Goal: Information Seeking & Learning: Check status

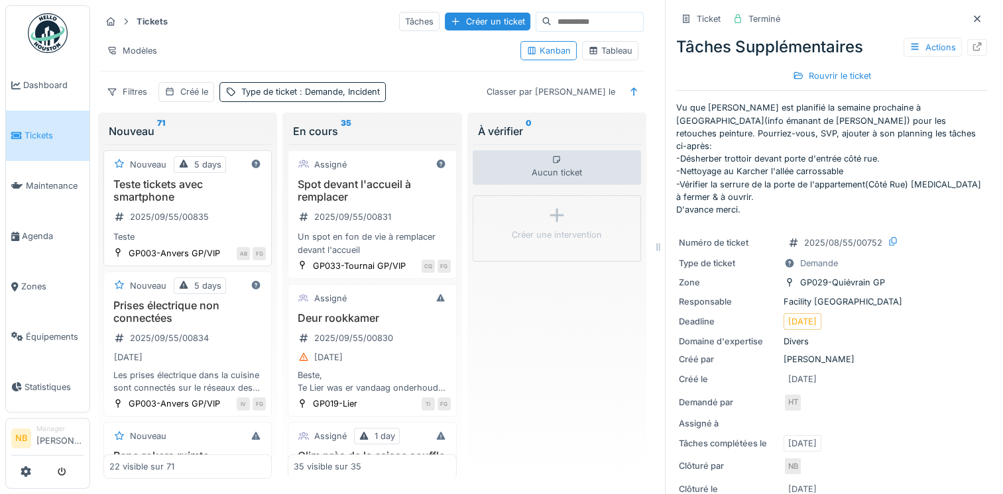
scroll to position [794, 0]
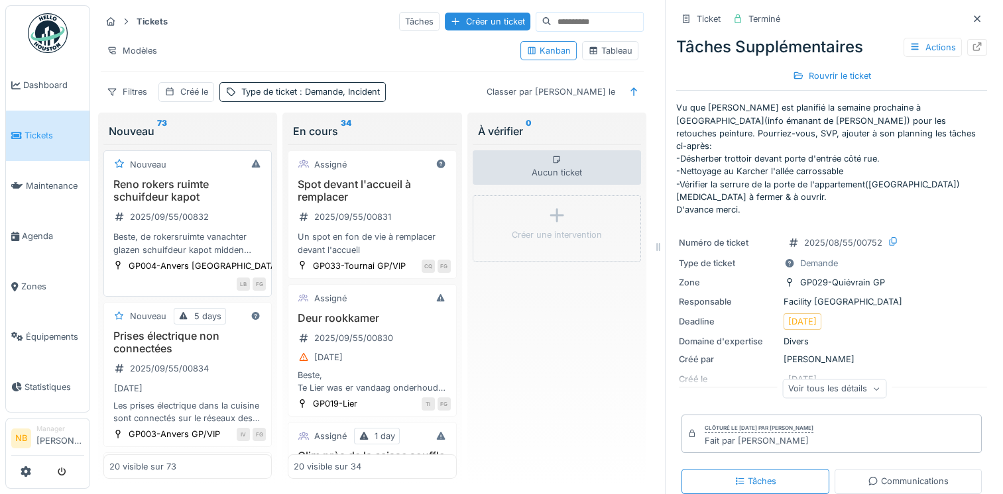
click at [217, 199] on h3 "Reno rokers ruimte schuifdeur kapot" at bounding box center [187, 190] width 156 height 25
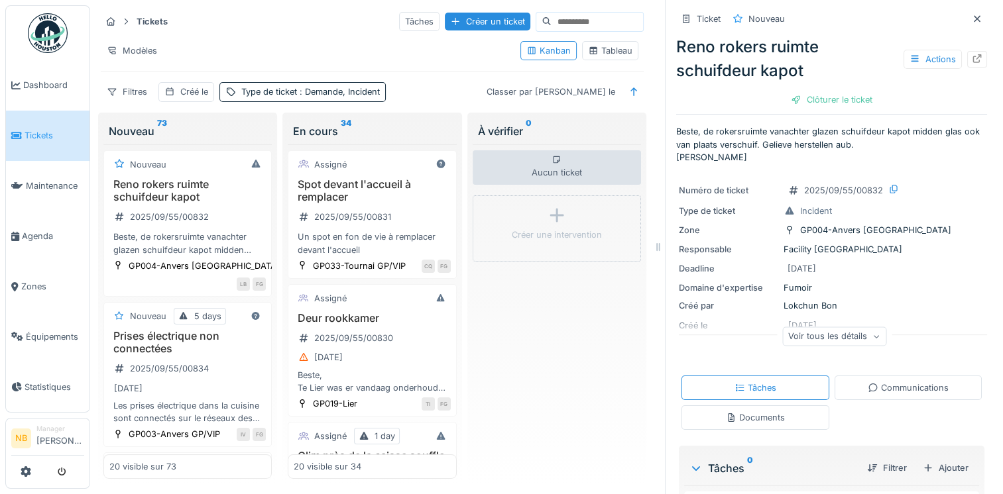
click at [836, 343] on div "Voir tous les détails" at bounding box center [834, 336] width 104 height 19
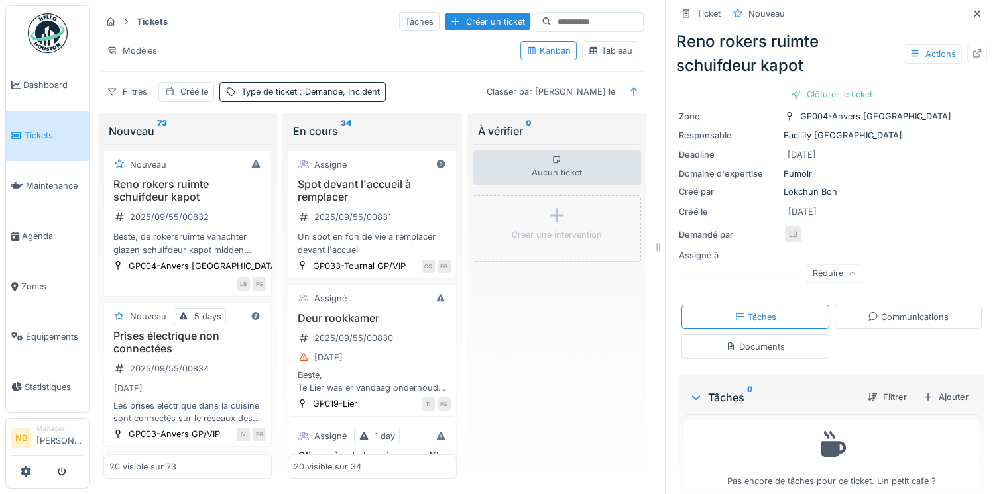
scroll to position [133, 0]
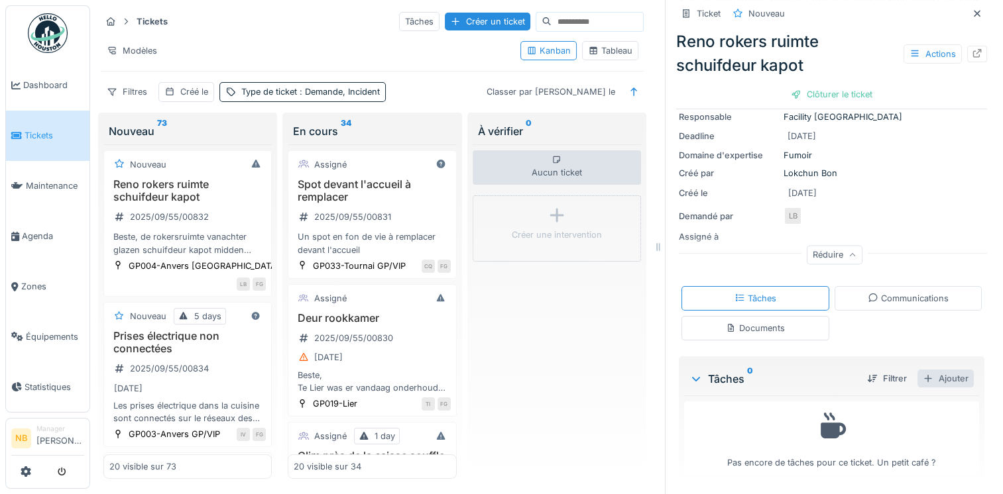
click at [931, 375] on div "Ajouter" at bounding box center [945, 379] width 56 height 18
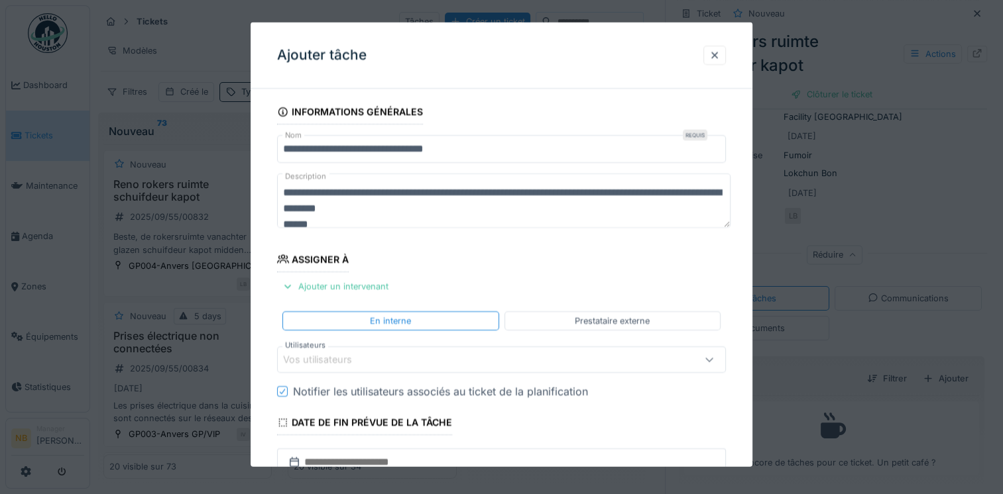
click at [627, 319] on div "Prestataire externe" at bounding box center [612, 321] width 75 height 13
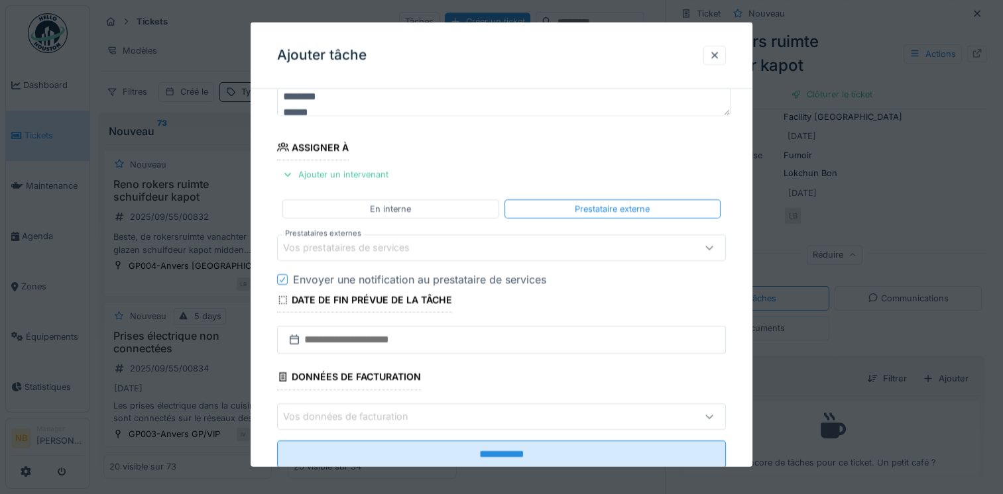
scroll to position [148, 0]
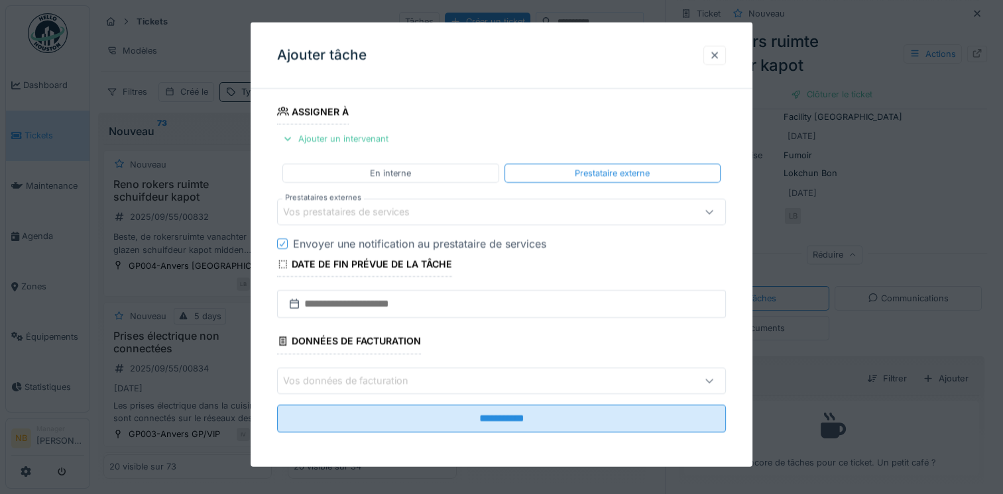
click at [712, 60] on div at bounding box center [714, 54] width 23 height 19
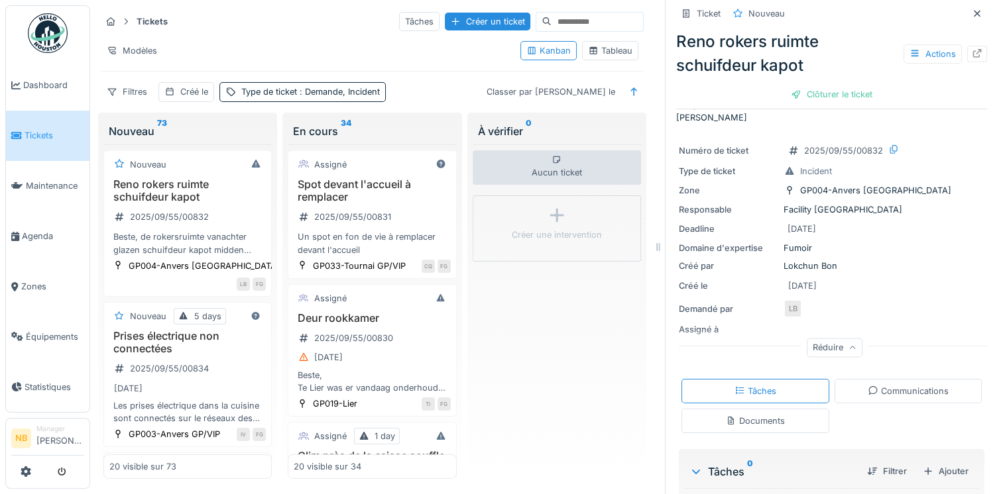
scroll to position [0, 0]
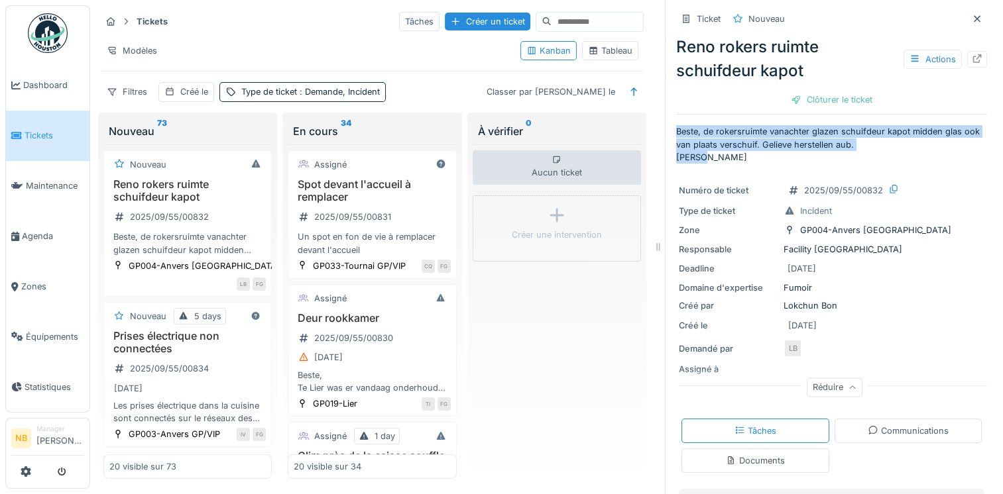
drag, startPoint x: 663, startPoint y: 125, endPoint x: 695, endPoint y: 162, distance: 48.9
click at [695, 162] on div "Ticket Nouveau Reno rokers ruimte schuifdeur kapot Actions Clôturer le ticket B…" at bounding box center [831, 247] width 333 height 494
drag, startPoint x: 695, startPoint y: 162, endPoint x: 685, endPoint y: 156, distance: 11.9
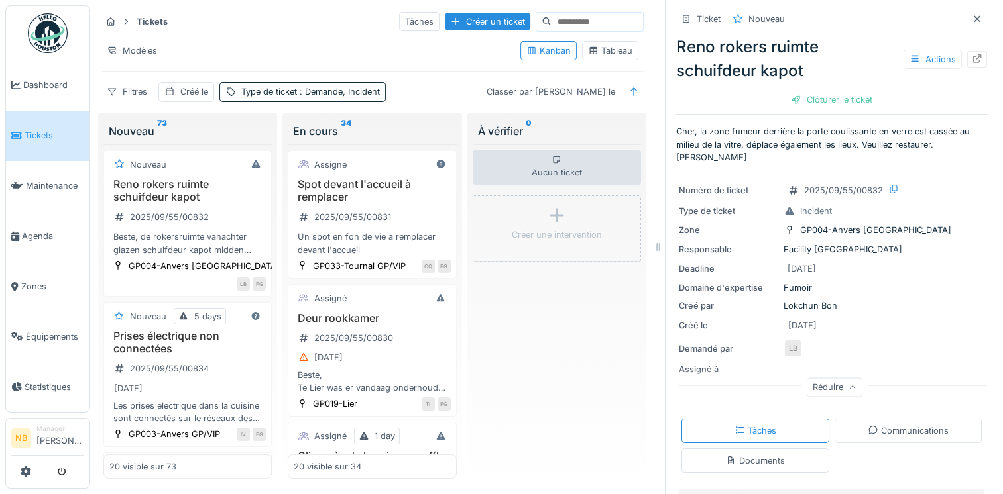
click at [750, 166] on div "Ticket Nouveau Reno rokers ruimte schuifdeur kapot Actions Clôturer le ticket C…" at bounding box center [831, 314] width 311 height 629
click at [967, 56] on div at bounding box center [977, 59] width 20 height 17
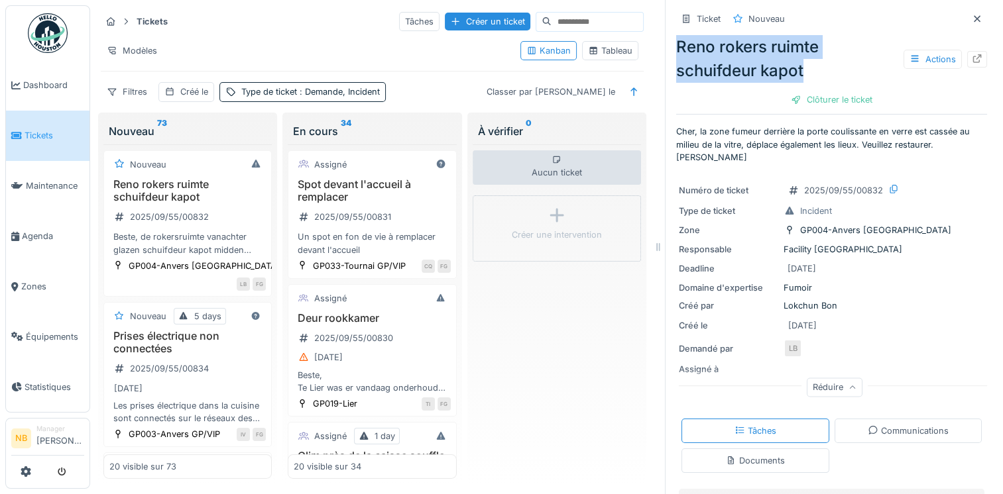
drag, startPoint x: 668, startPoint y: 43, endPoint x: 817, endPoint y: 70, distance: 150.9
click at [817, 70] on div "Reno rokers ruimte schuifdeur kapot Actions" at bounding box center [831, 59] width 311 height 48
drag, startPoint x: 817, startPoint y: 70, endPoint x: 775, endPoint y: 67, distance: 41.2
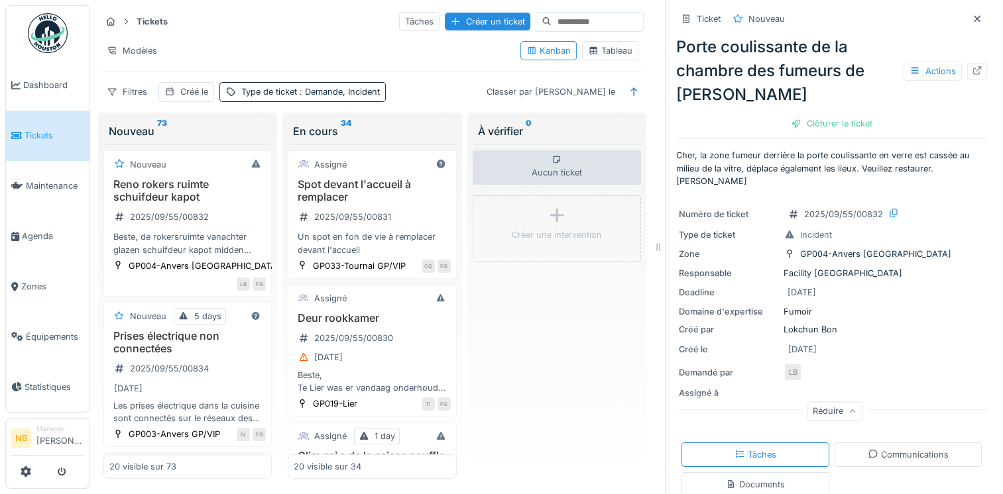
click at [547, 359] on div "Aucun ticket Créer une intervention" at bounding box center [557, 311] width 168 height 335
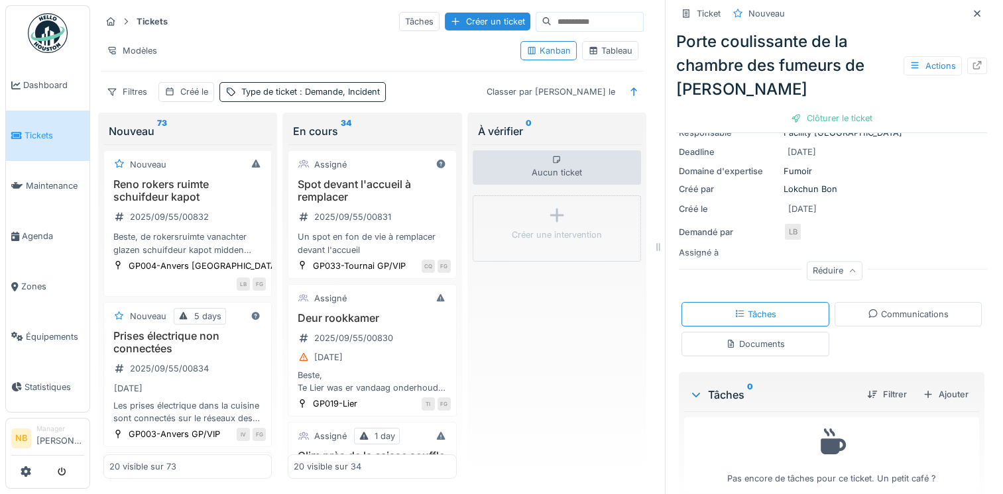
scroll to position [154, 0]
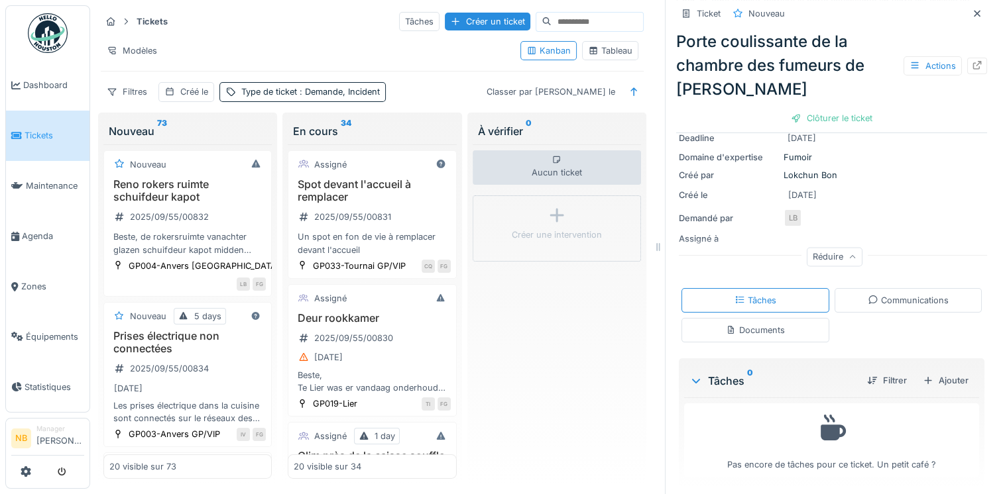
click at [738, 327] on div "Documents" at bounding box center [755, 330] width 59 height 13
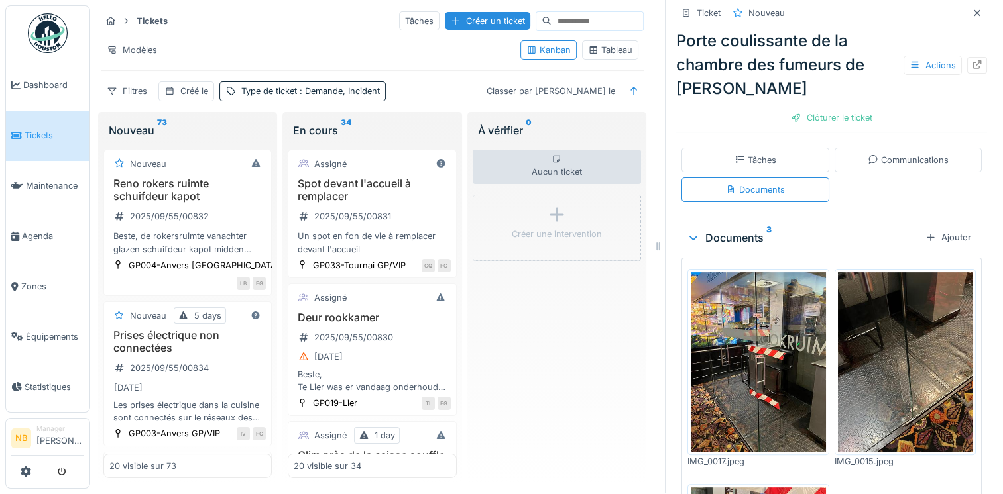
scroll to position [311, 0]
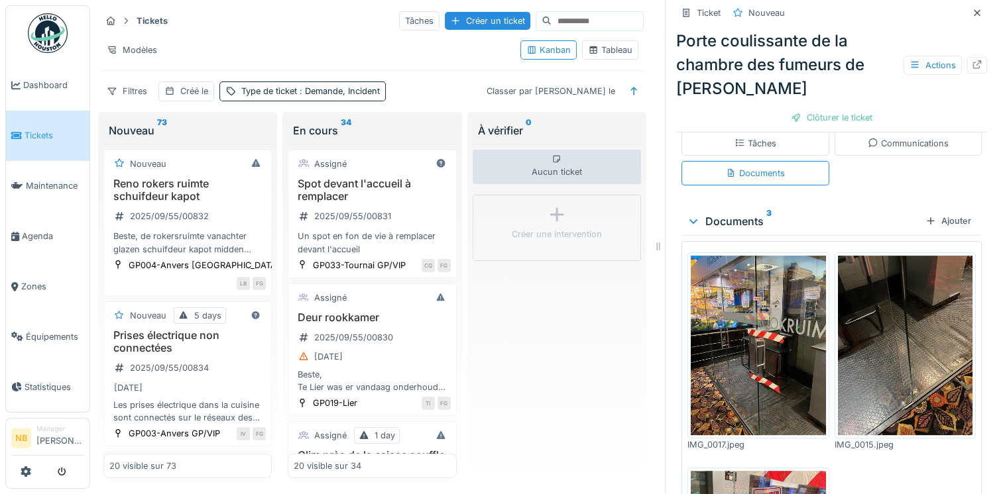
click at [739, 347] on img at bounding box center [758, 346] width 135 height 180
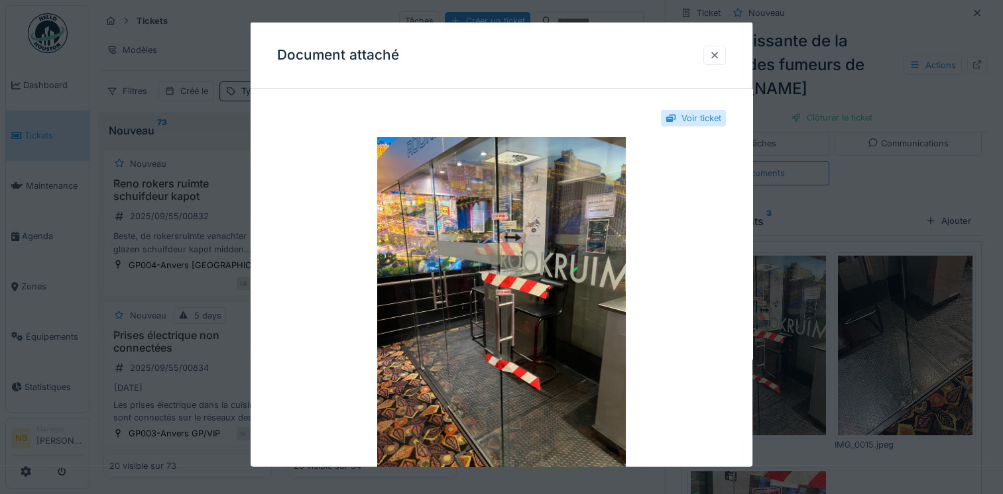
click at [717, 52] on div at bounding box center [714, 54] width 11 height 13
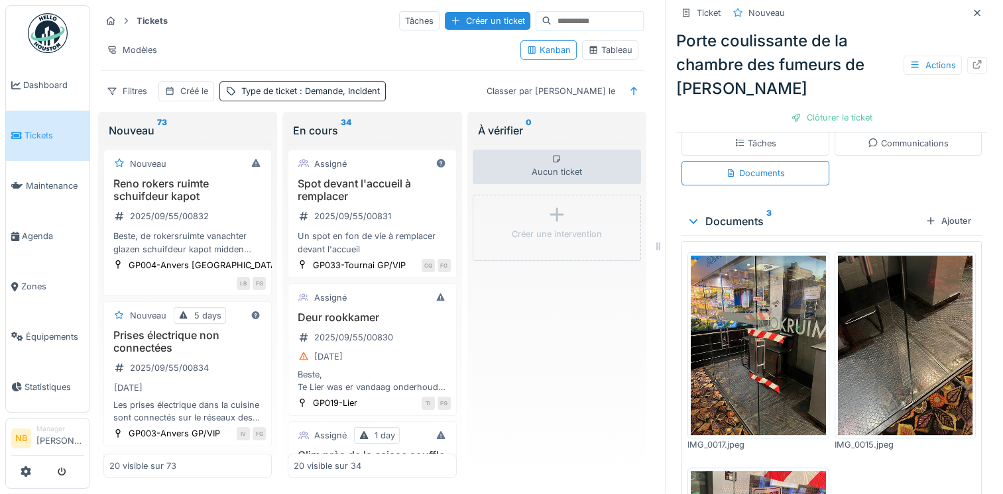
click at [854, 318] on img at bounding box center [905, 346] width 135 height 180
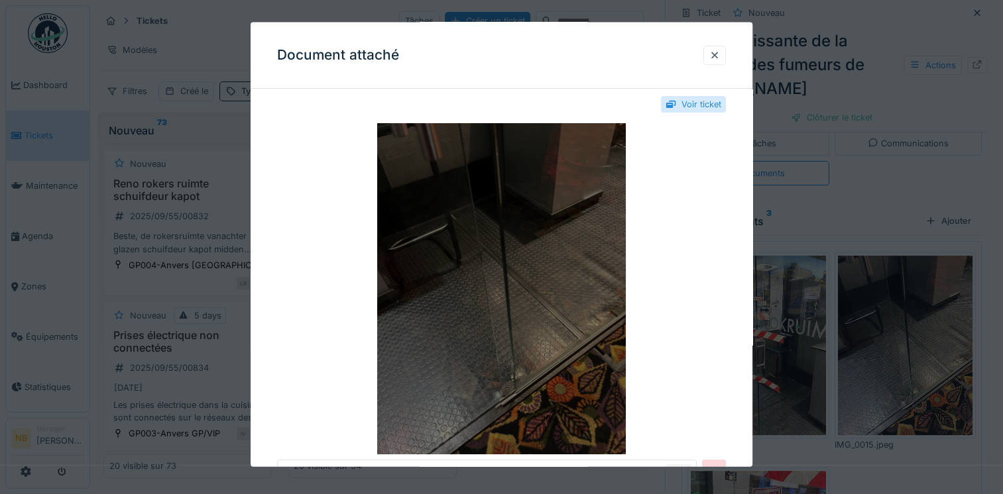
scroll to position [0, 0]
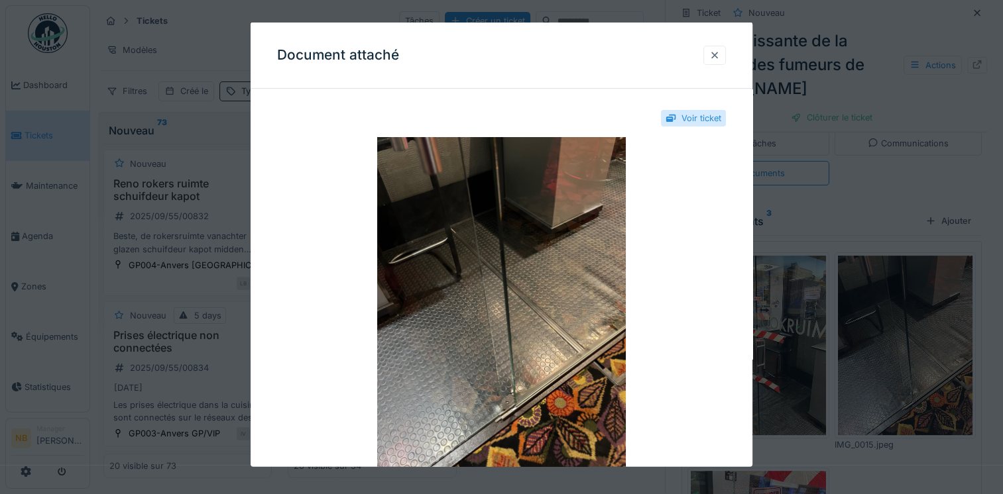
click at [718, 60] on div at bounding box center [714, 54] width 11 height 13
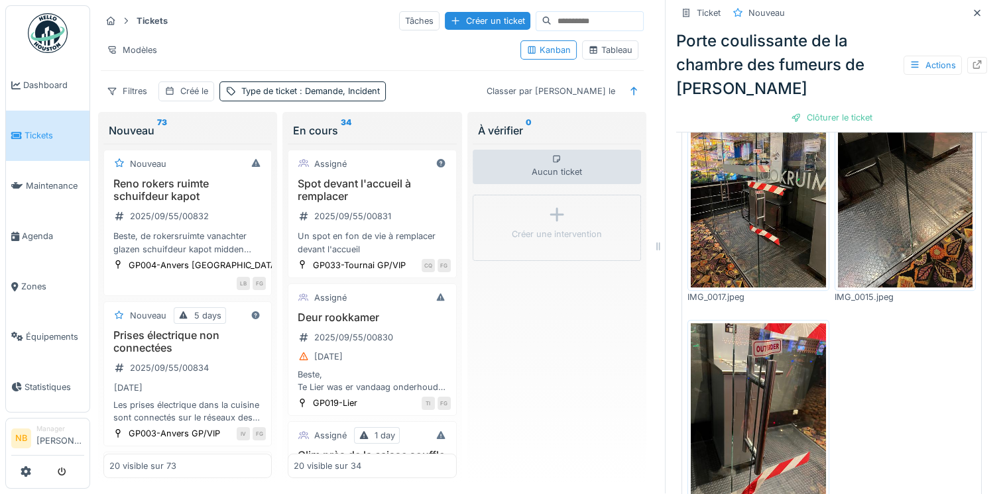
scroll to position [520, 0]
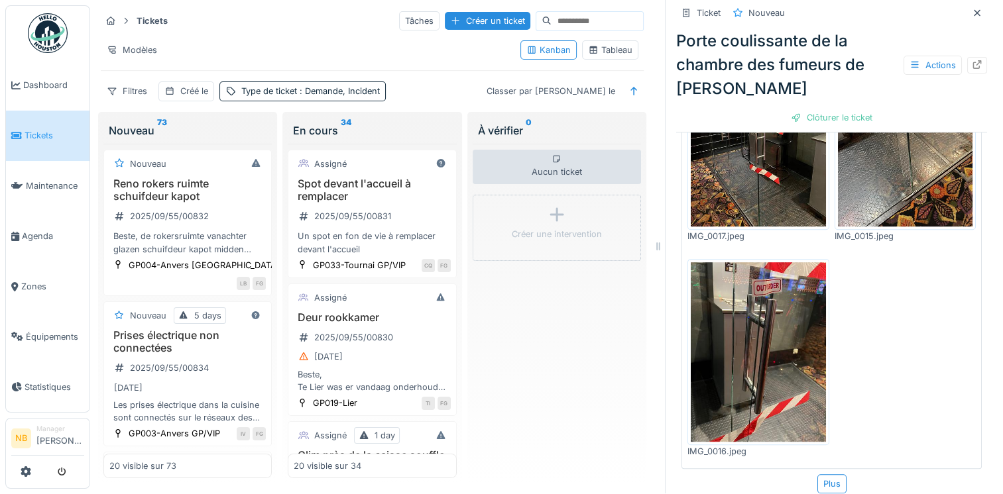
click at [708, 343] on img at bounding box center [758, 352] width 135 height 180
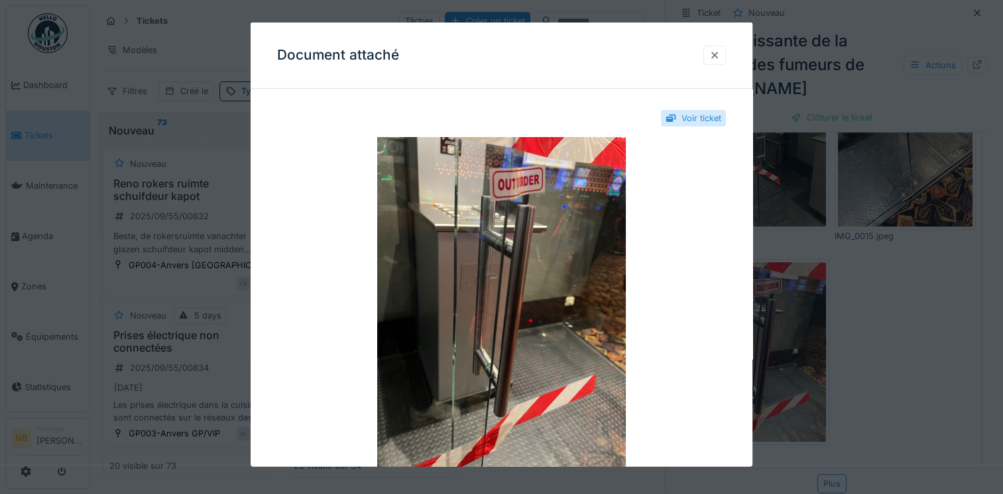
click at [719, 59] on div at bounding box center [714, 54] width 11 height 13
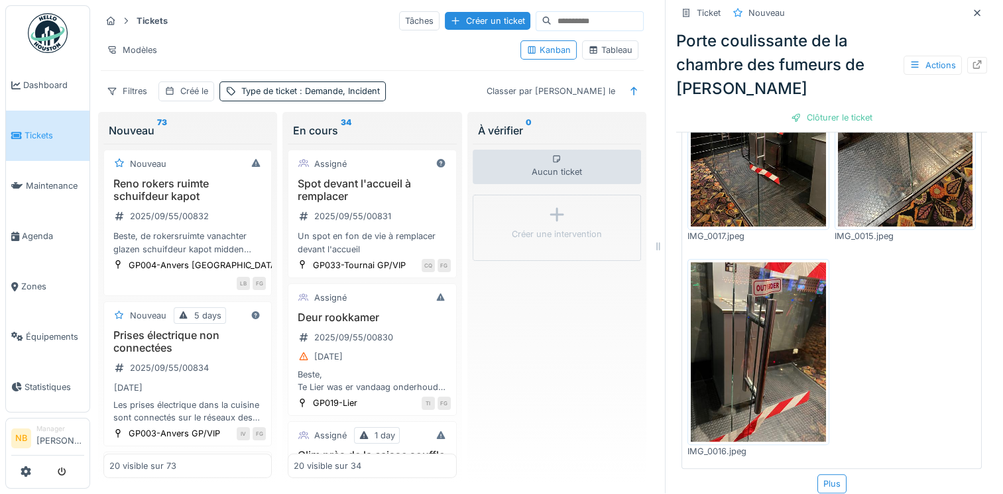
click at [764, 163] on img at bounding box center [758, 137] width 135 height 180
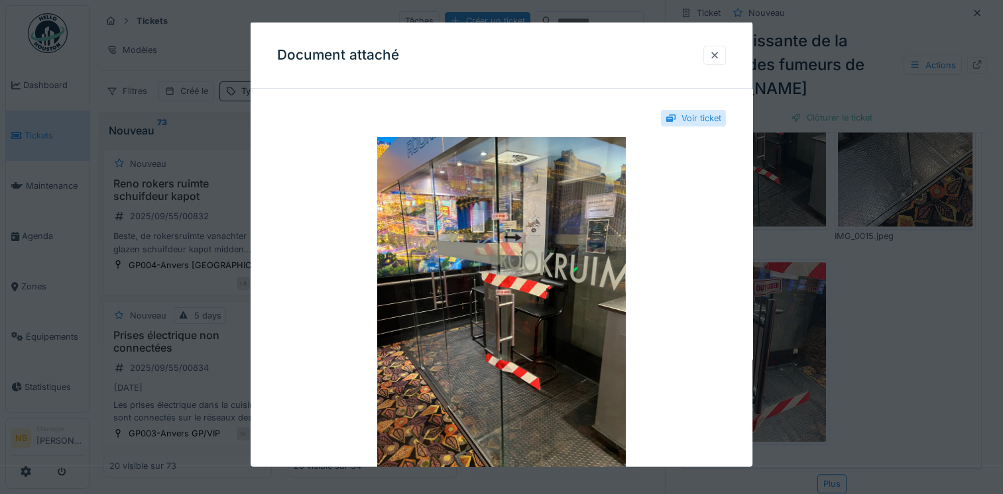
click at [716, 54] on div at bounding box center [714, 54] width 11 height 13
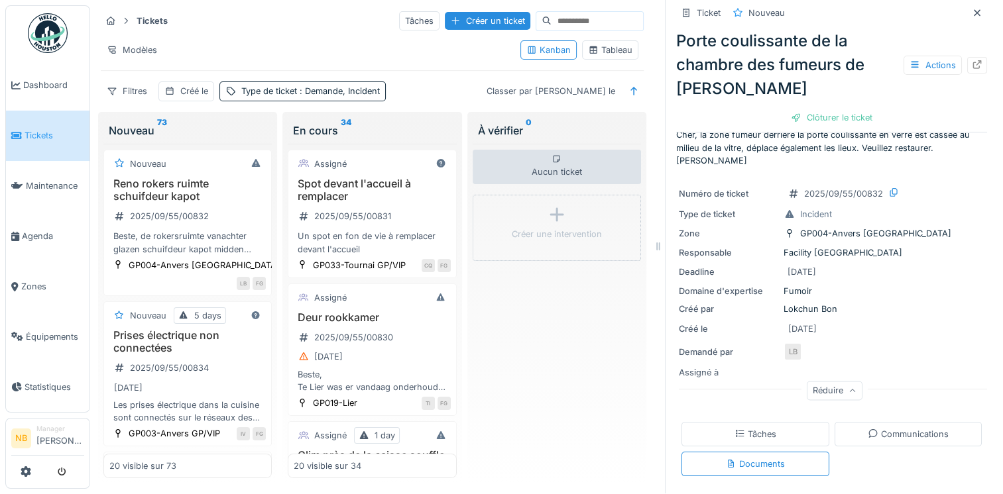
scroll to position [0, 0]
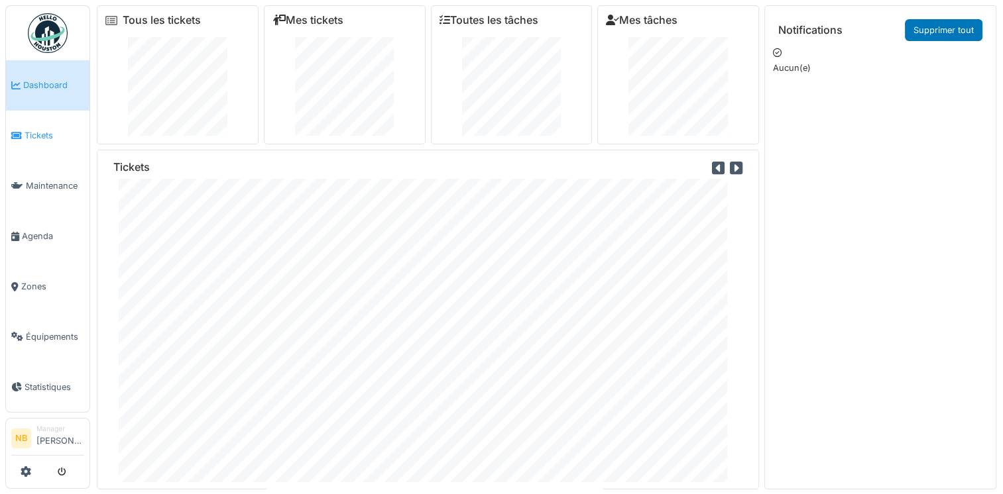
click at [27, 139] on link "Tickets" at bounding box center [48, 136] width 84 height 50
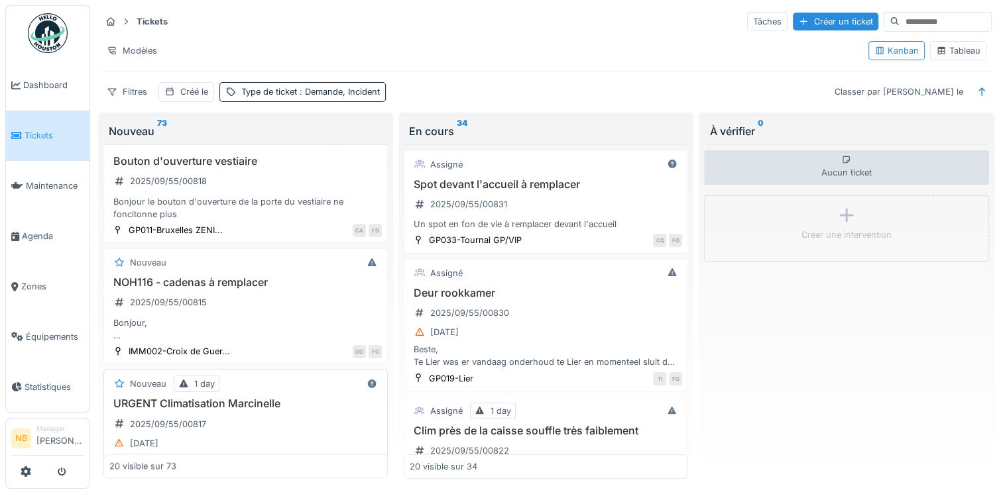
scroll to position [1856, 0]
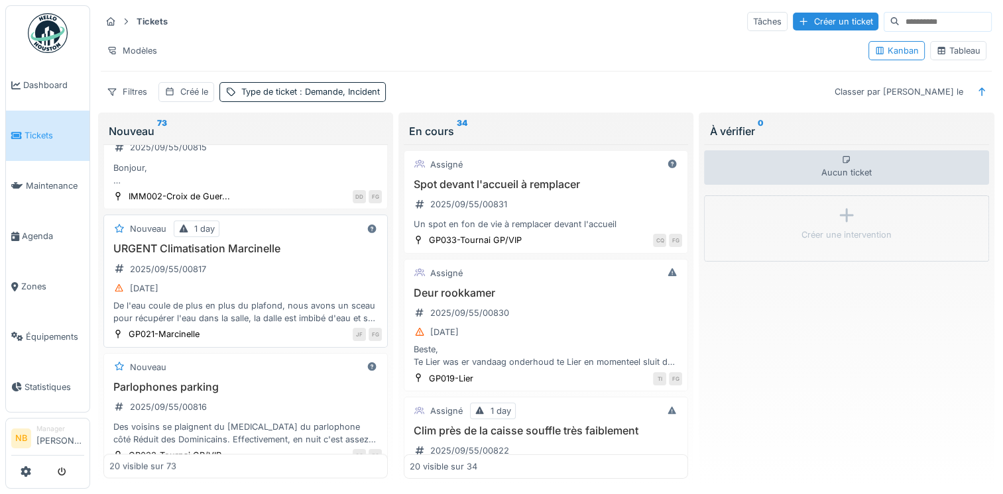
click at [293, 288] on div "URGENT Climatisation Marcinelle 2025/09/55/00817 [DATE] De l'eau coule de plus …" at bounding box center [245, 284] width 272 height 82
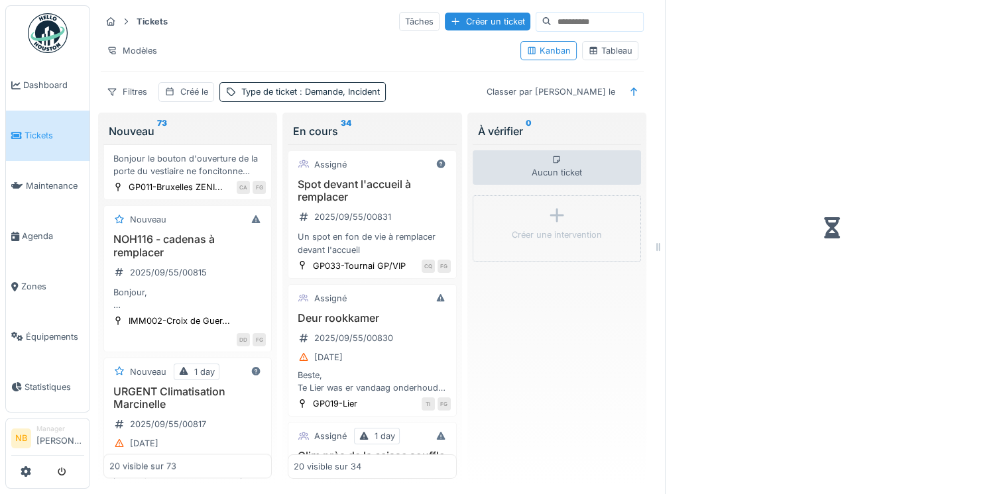
scroll to position [2077, 0]
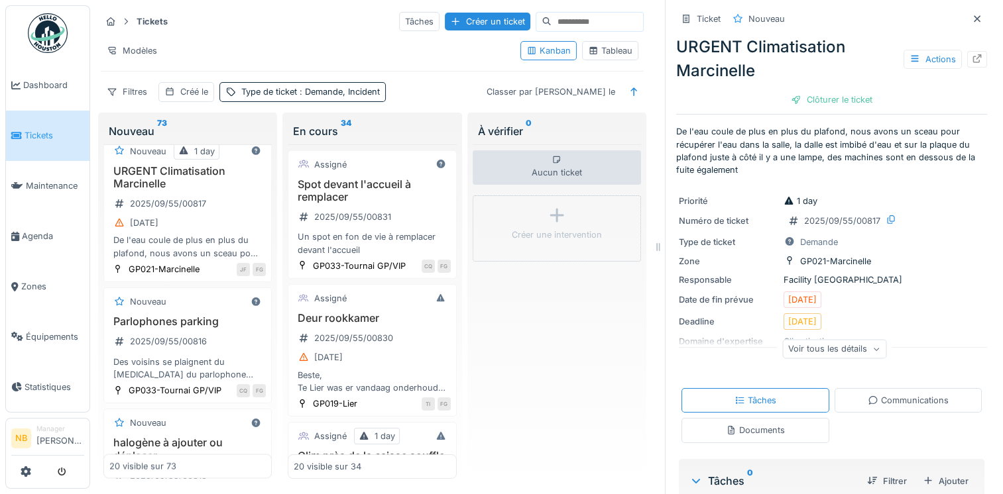
click at [857, 354] on div "Voir tous les détails" at bounding box center [834, 348] width 104 height 19
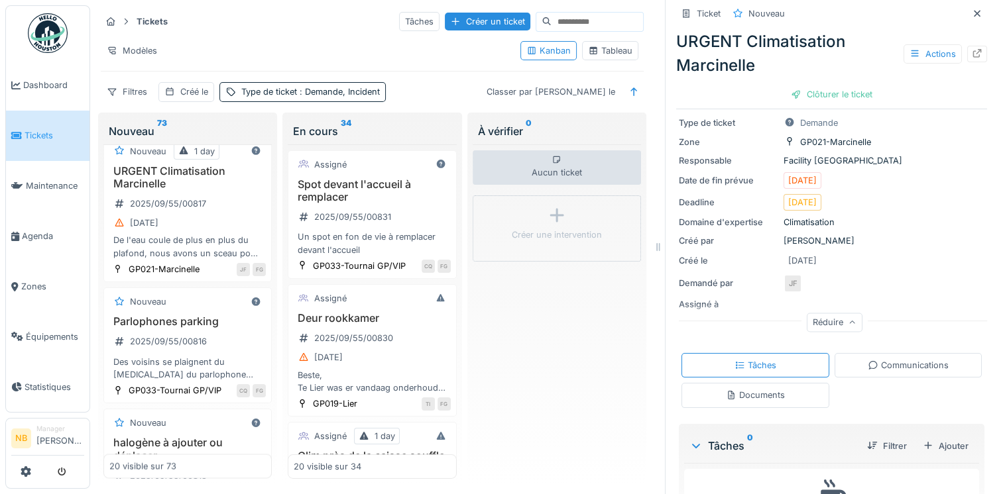
scroll to position [186, 0]
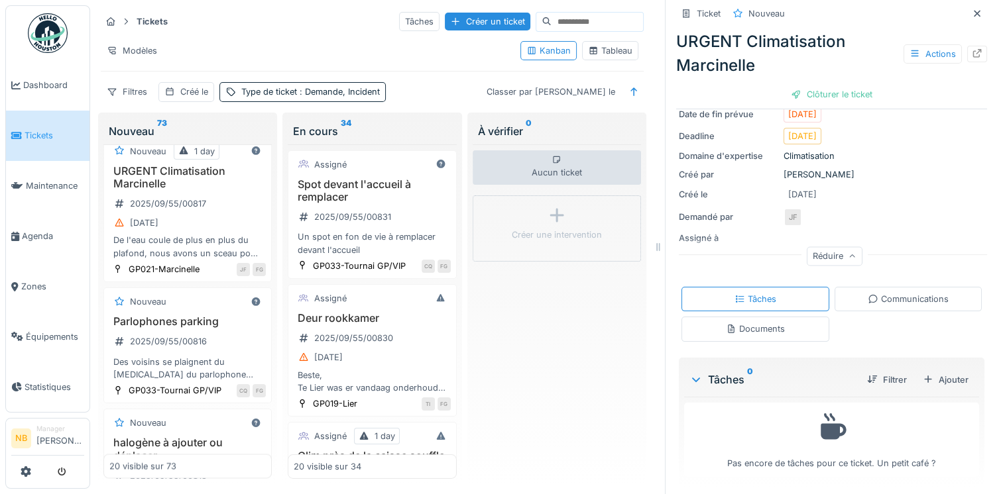
click at [879, 295] on div "Communications" at bounding box center [908, 299] width 81 height 13
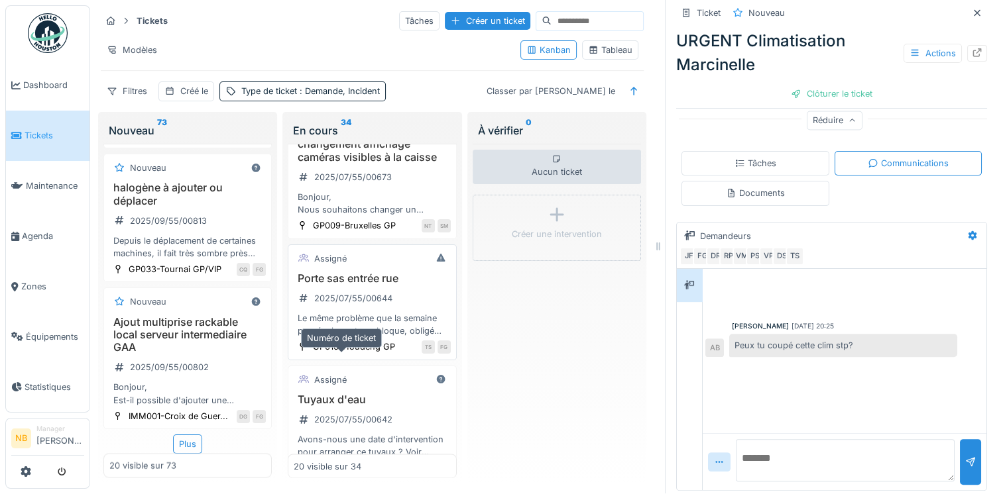
scroll to position [2456, 0]
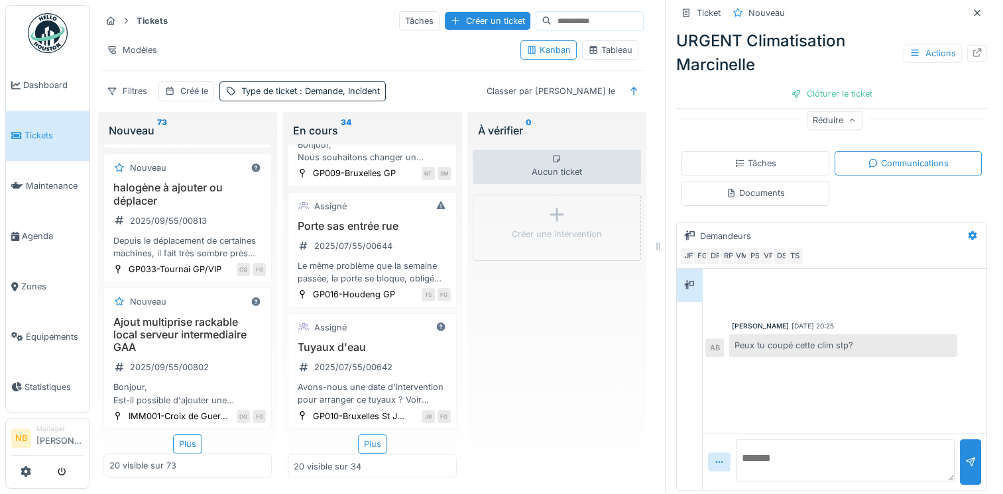
click at [371, 436] on div "Plus" at bounding box center [372, 444] width 29 height 19
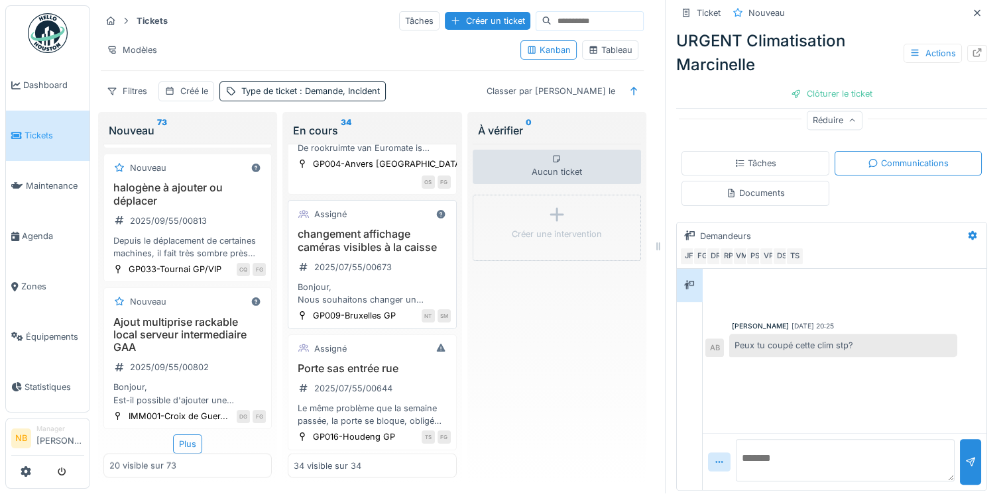
scroll to position [2214, 0]
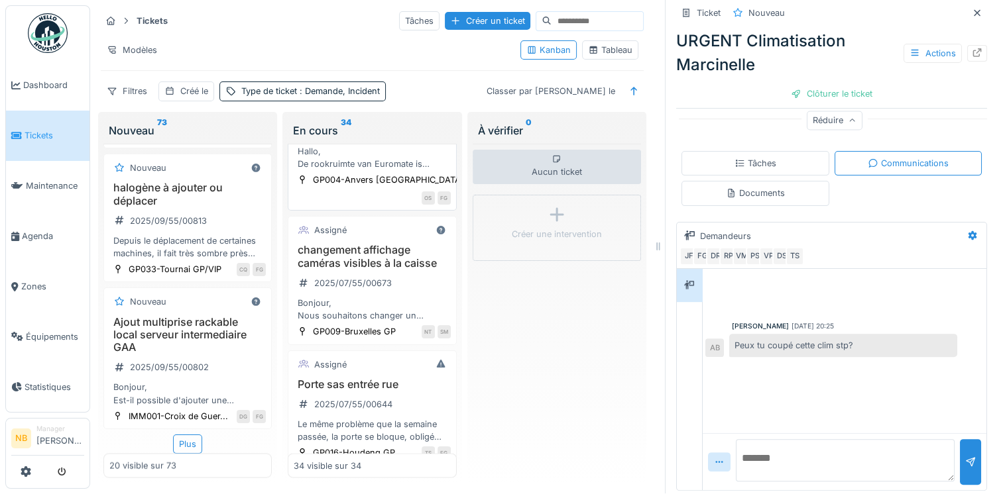
click at [420, 170] on div "Rookruimte Euromate 2025/08/55/00692 Hallo, De rookruimte van Euromate is sinds…" at bounding box center [372, 138] width 156 height 66
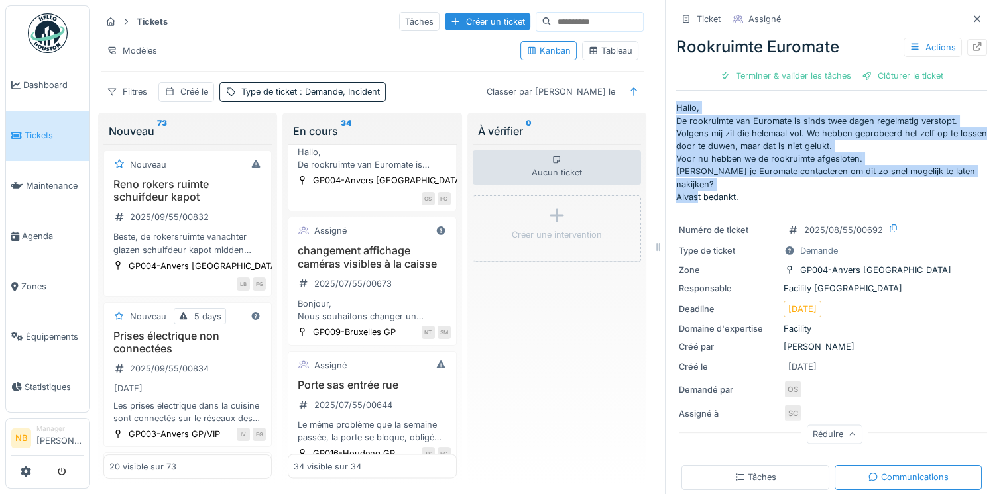
drag, startPoint x: 666, startPoint y: 104, endPoint x: 740, endPoint y: 181, distance: 106.4
click at [740, 181] on p "Hallo, De rookruimte van Euromate is sinds twee dagen regelmatig verstopt. Volg…" at bounding box center [831, 152] width 311 height 102
drag, startPoint x: 740, startPoint y: 181, endPoint x: 699, endPoint y: 168, distance: 43.0
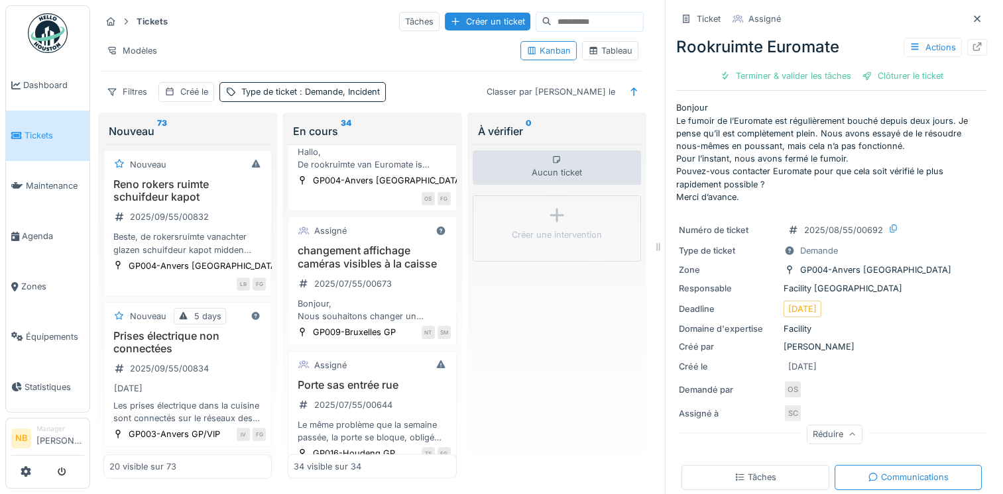
click at [789, 191] on p "Bonjour Le fumoir de l’Euromate est régulièrement bouché depuis deux jours. Je …" at bounding box center [831, 152] width 311 height 102
click at [868, 197] on p "Bonjour Le fumoir de l’Euromate est régulièrement bouché depuis deux jours. Je …" at bounding box center [831, 152] width 311 height 102
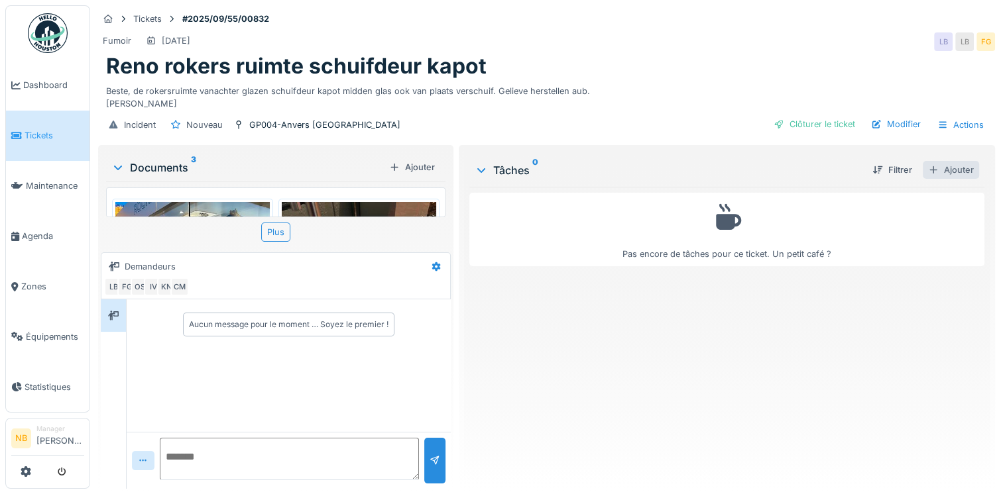
click at [933, 168] on div "Ajouter" at bounding box center [951, 170] width 56 height 18
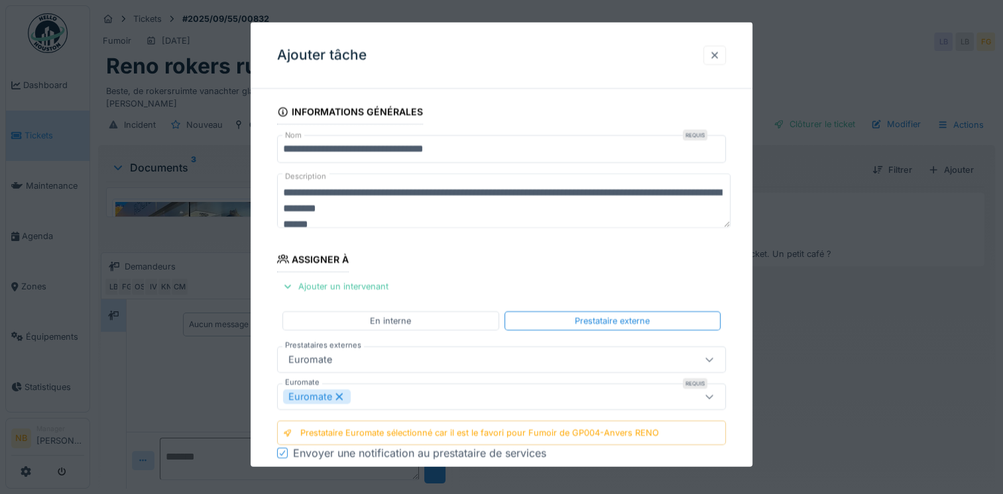
click at [716, 62] on div at bounding box center [714, 54] width 23 height 19
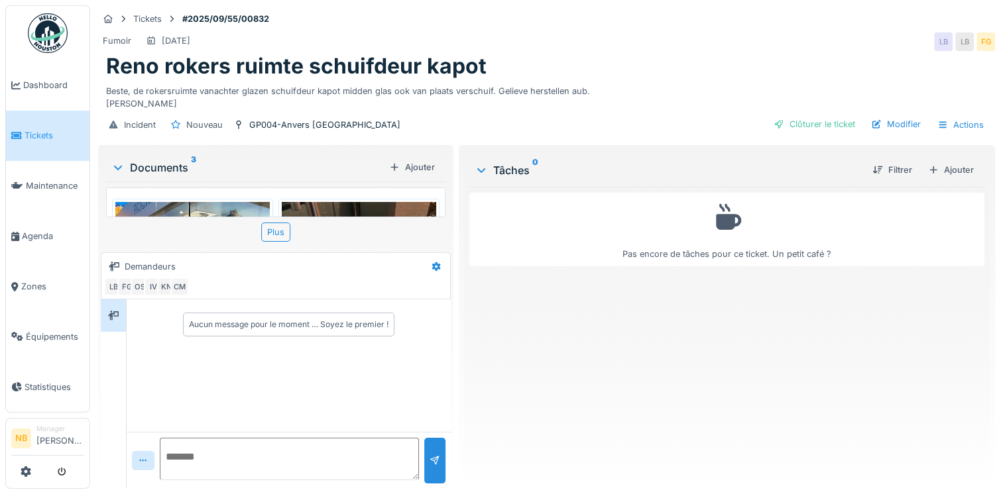
click at [44, 135] on span "Tickets" at bounding box center [55, 135] width 60 height 13
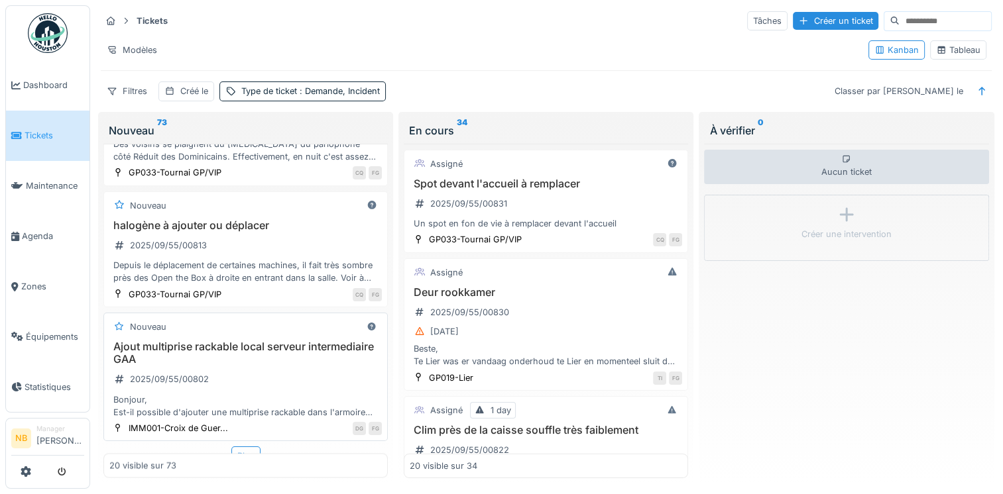
scroll to position [11, 0]
click at [236, 447] on div "Plus" at bounding box center [245, 456] width 29 height 19
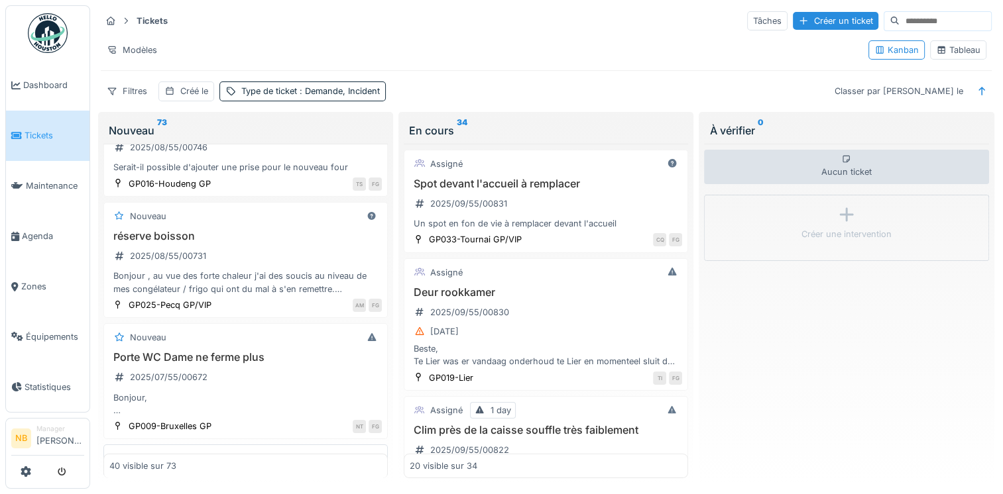
scroll to position [4541, 0]
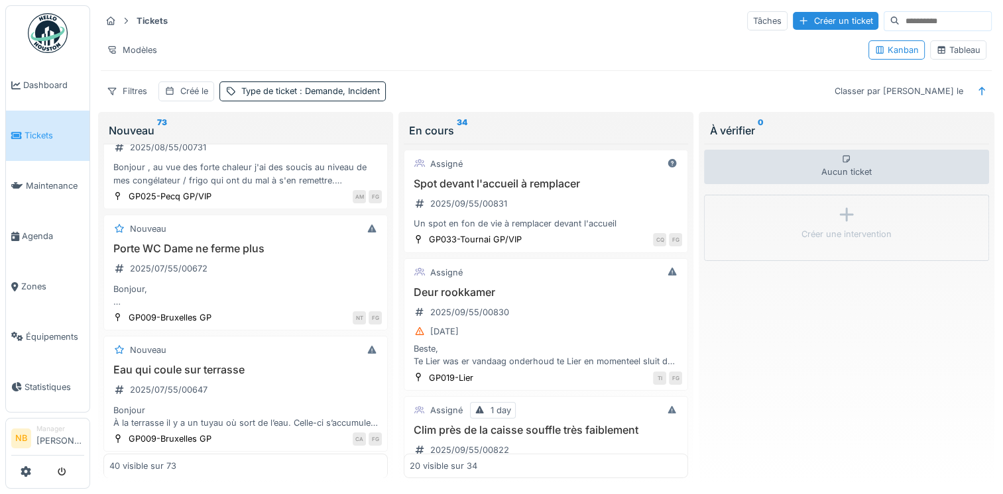
click at [249, 457] on div "Plus" at bounding box center [245, 466] width 29 height 19
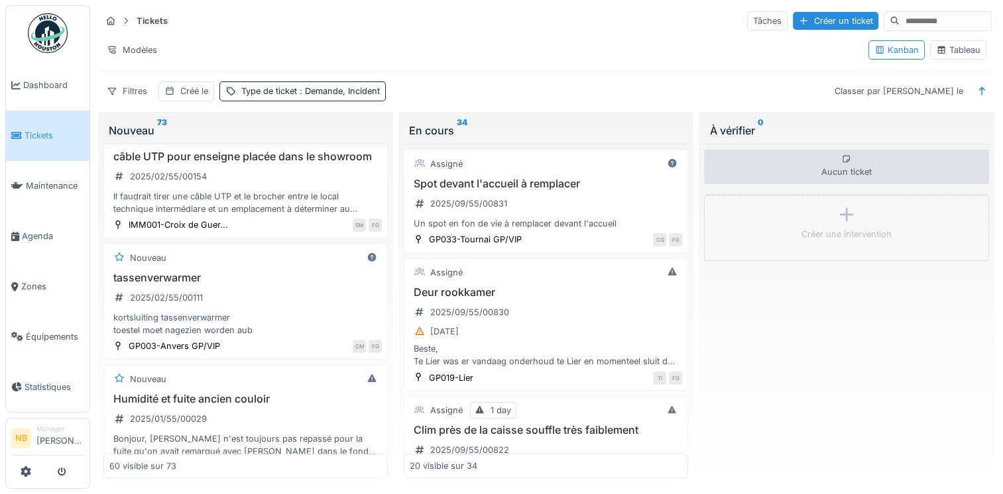
scroll to position [6973, 0]
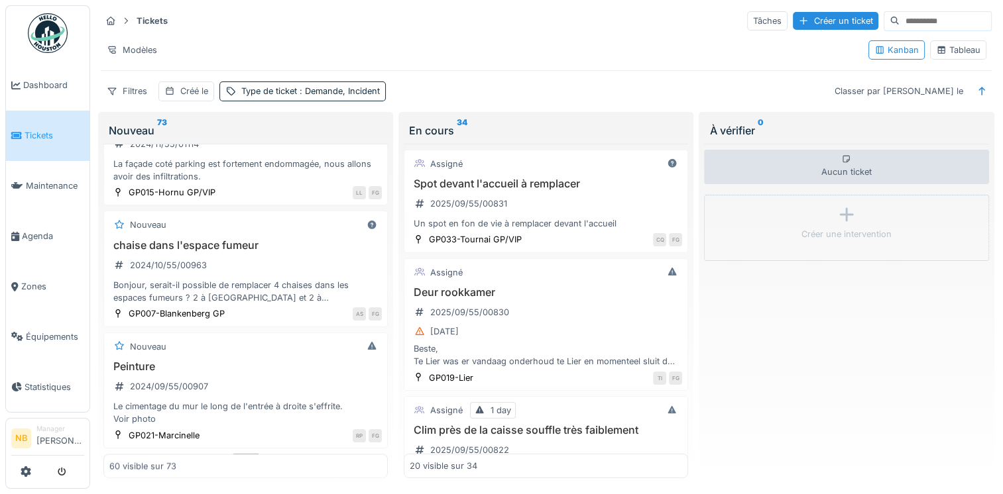
click at [239, 454] on div "Plus" at bounding box center [245, 463] width 29 height 19
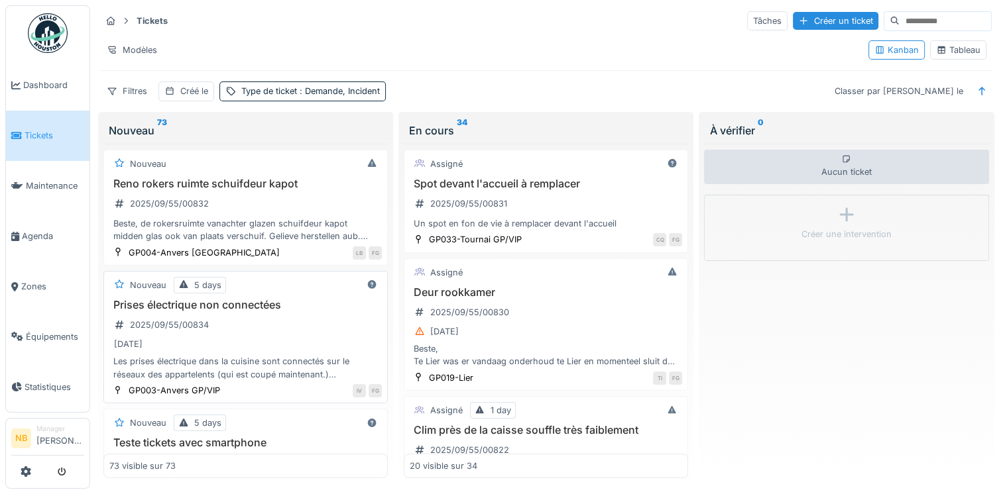
scroll to position [0, 0]
